Goal: Task Accomplishment & Management: Manage account settings

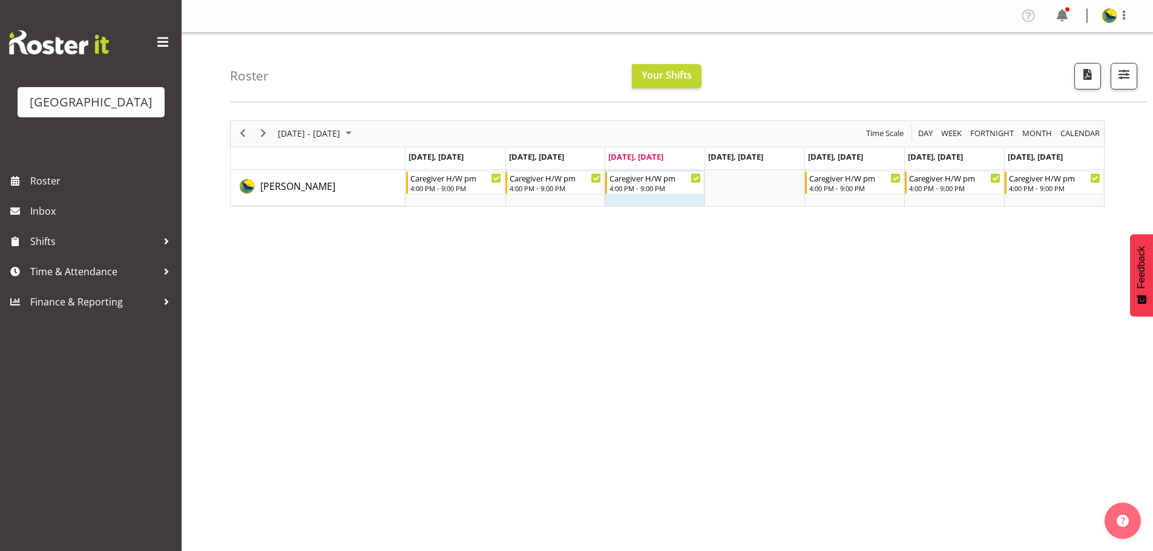
click at [742, 413] on div "[DATE] - [DATE] [DATE] Day Week Fortnight Month calendar Month Agenda Time Scal…" at bounding box center [691, 353] width 923 height 484
click at [1129, 82] on span "button" at bounding box center [1124, 75] width 16 height 16
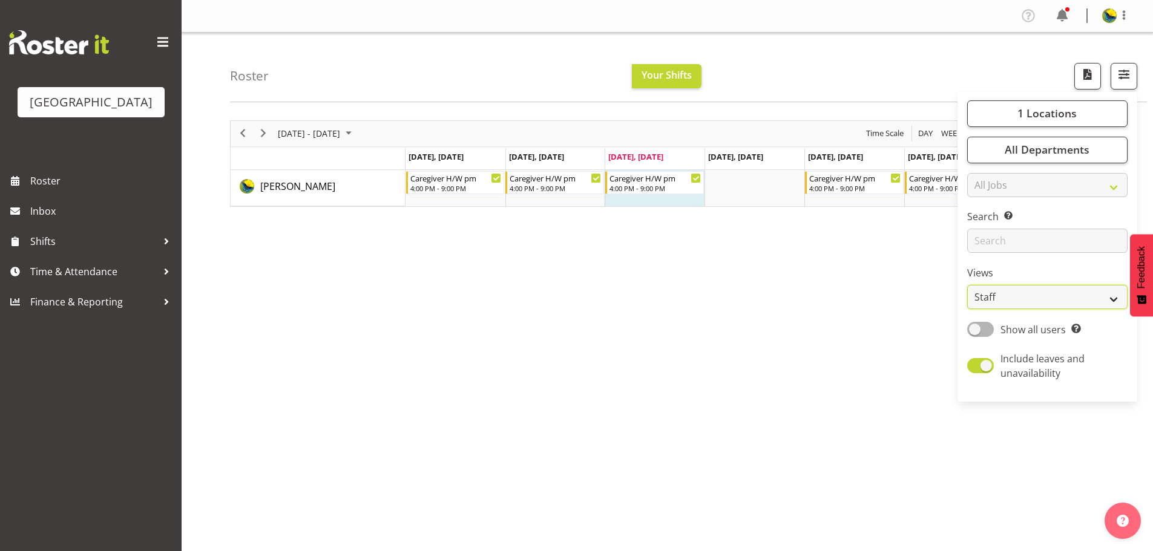
click at [1032, 309] on select "Staff Role Shift - Horizontal Shift - Vertical Staff - Location" at bounding box center [1047, 297] width 160 height 24
select select "shift"
click at [967, 309] on select "Staff Role Shift - Horizontal Shift - Vertical Staff - Location" at bounding box center [1047, 297] width 160 height 24
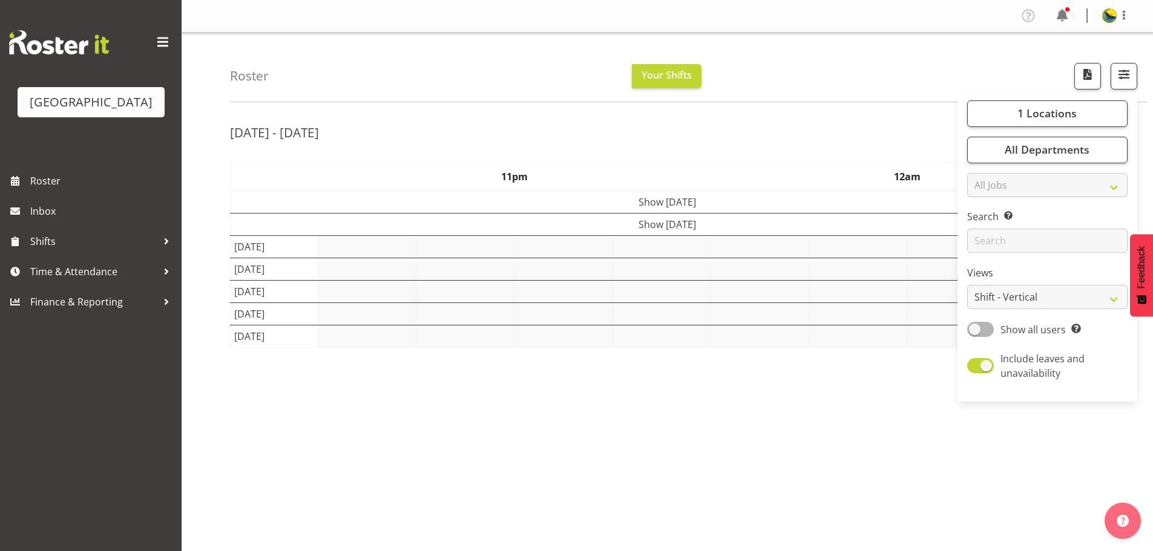
drag, startPoint x: 863, startPoint y: 35, endPoint x: 823, endPoint y: 4, distance: 50.0
click at [863, 35] on div "Profile Log Out Roster Your Shifts 1 Locations Clear Parkwood Kitchen Parkwood …" at bounding box center [668, 298] width 972 height 596
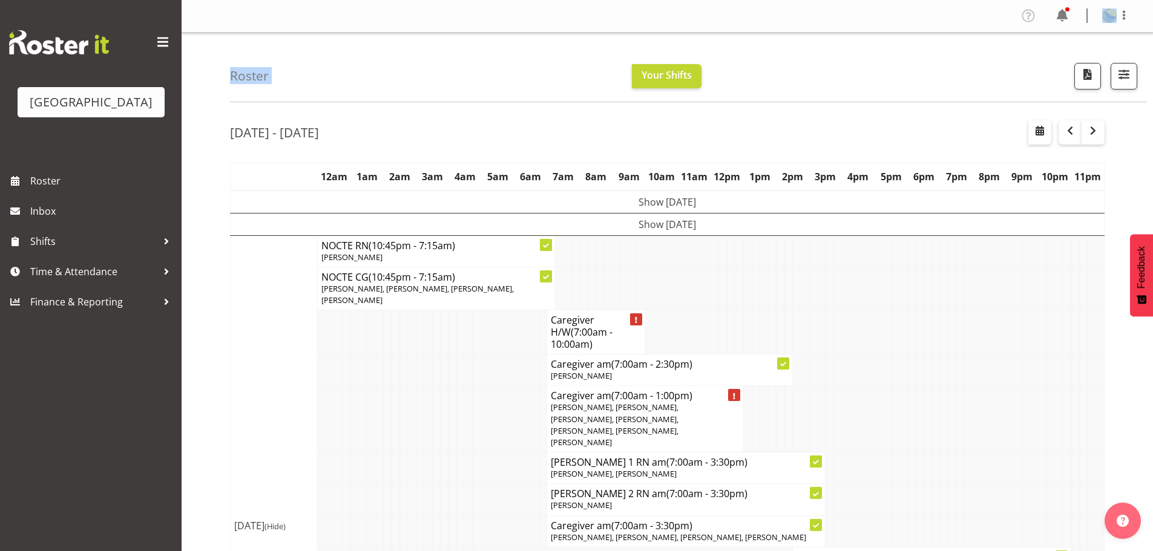
scroll to position [182, 0]
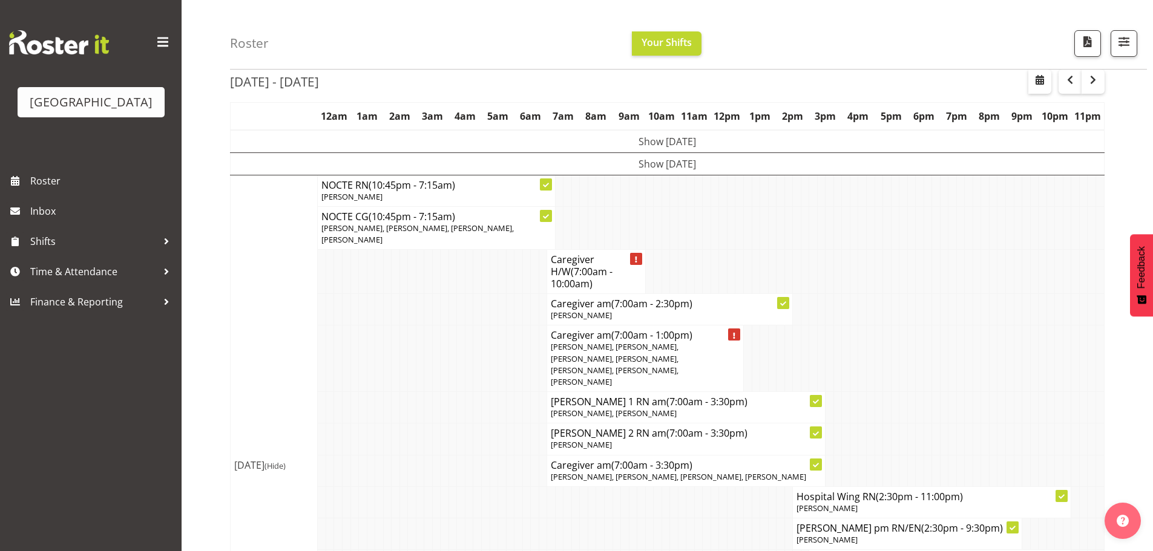
scroll to position [0, 0]
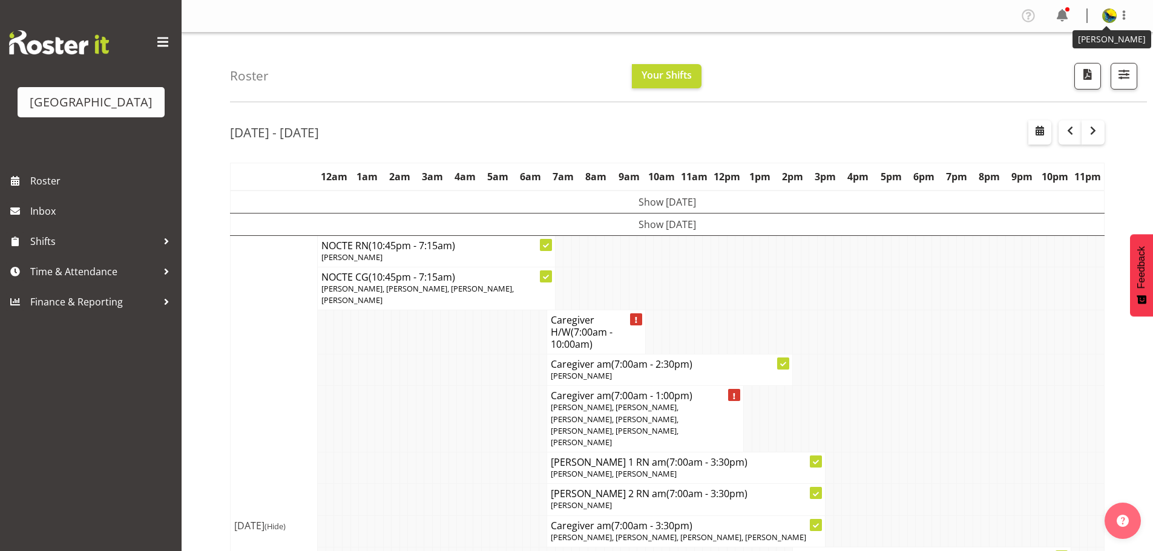
click at [1107, 17] on img at bounding box center [1109, 15] width 15 height 15
click at [1082, 74] on link "Log Out" at bounding box center [1073, 64] width 116 height 22
